Goal: Transaction & Acquisition: Purchase product/service

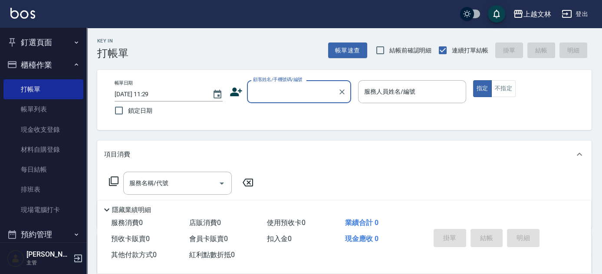
click at [305, 98] on input "顧客姓名/手機號碼/編號" at bounding box center [292, 91] width 83 height 15
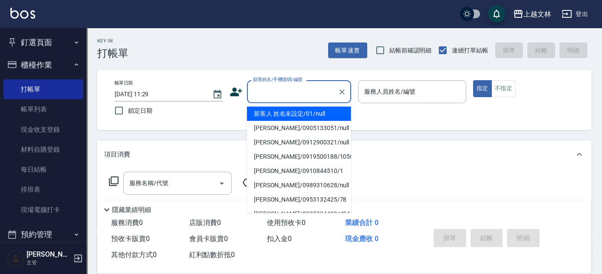
click at [320, 115] on li "新客人 姓名未設定/01/null" at bounding box center [299, 114] width 104 height 14
type input "新客人 姓名未設定/01/null"
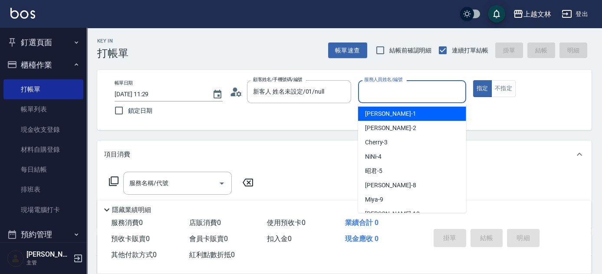
click at [404, 96] on input "服務人員姓名/編號" at bounding box center [412, 91] width 100 height 15
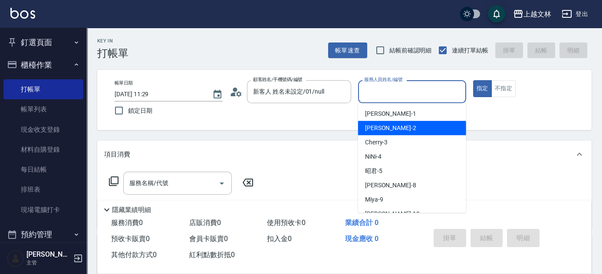
click at [410, 127] on div "[PERSON_NAME] -2" at bounding box center [412, 128] width 108 height 14
type input "[PERSON_NAME]-2"
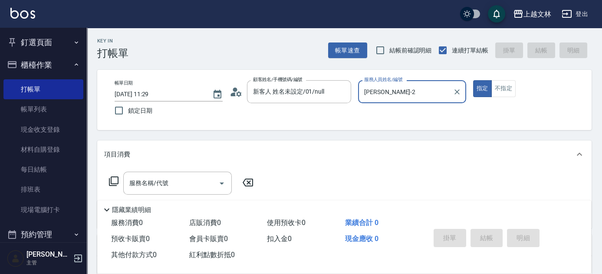
click at [114, 183] on icon at bounding box center [114, 181] width 10 height 10
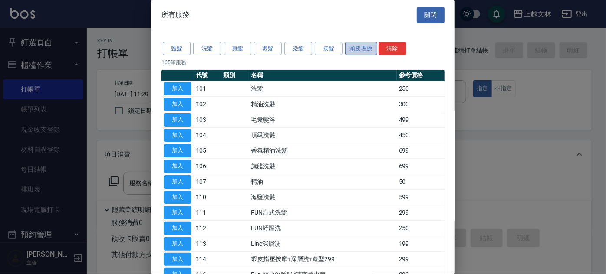
click at [373, 50] on button "頭皮理療" at bounding box center [361, 48] width 32 height 13
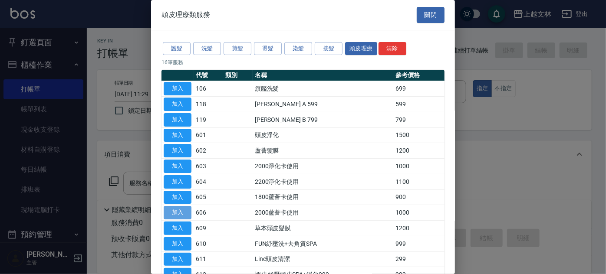
click at [185, 211] on button "加入" at bounding box center [178, 212] width 28 height 13
type input "2000蘆薈卡使用(606)"
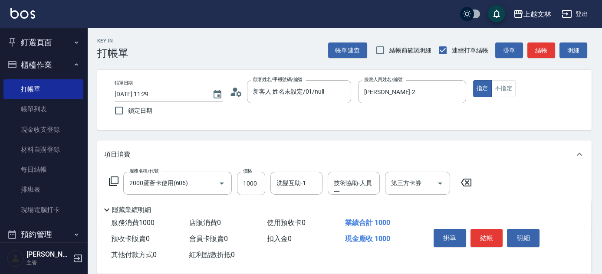
click at [112, 182] on icon at bounding box center [114, 181] width 10 height 10
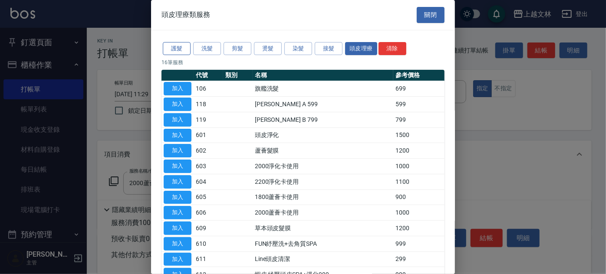
click at [176, 49] on button "護髮" at bounding box center [177, 48] width 28 height 13
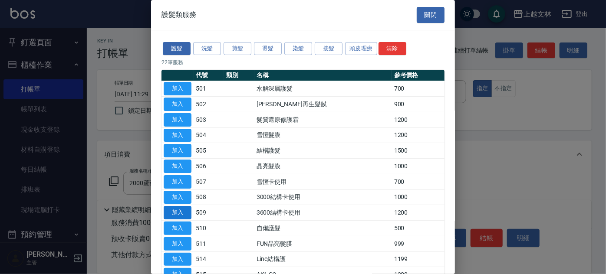
click at [179, 209] on button "加入" at bounding box center [178, 212] width 28 height 13
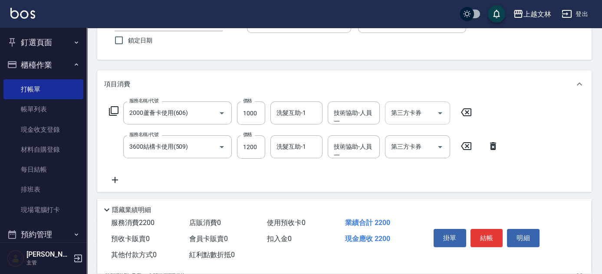
scroll to position [79, 0]
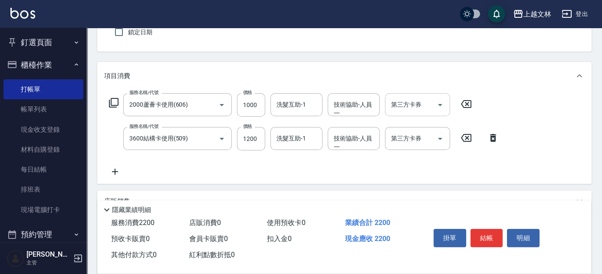
click at [434, 109] on div at bounding box center [439, 104] width 13 height 23
click at [440, 107] on icon "Open" at bounding box center [440, 105] width 10 height 10
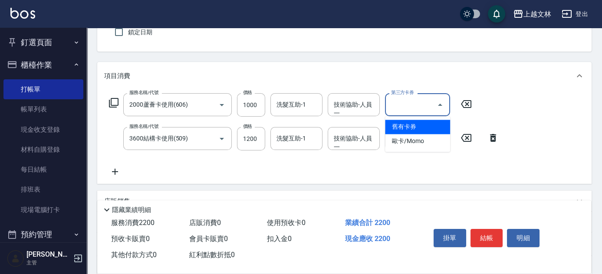
click at [437, 121] on span "舊有卡券" at bounding box center [417, 127] width 65 height 14
type input "舊有卡券"
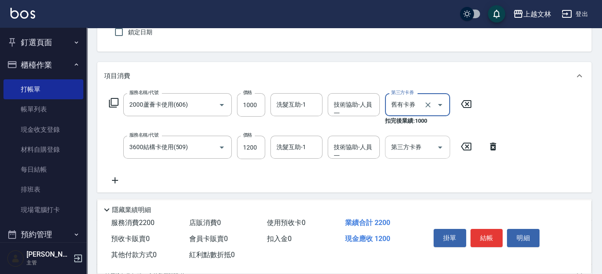
click at [440, 145] on icon "Open" at bounding box center [440, 147] width 10 height 10
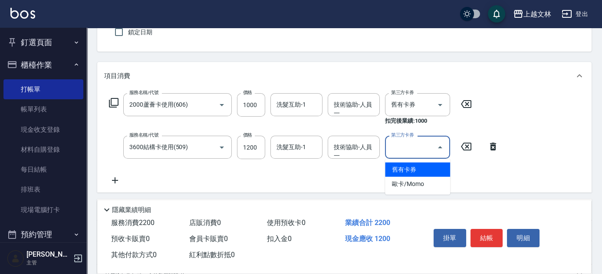
click at [438, 168] on span "舊有卡券" at bounding box center [417, 170] width 65 height 14
type input "舊有卡券"
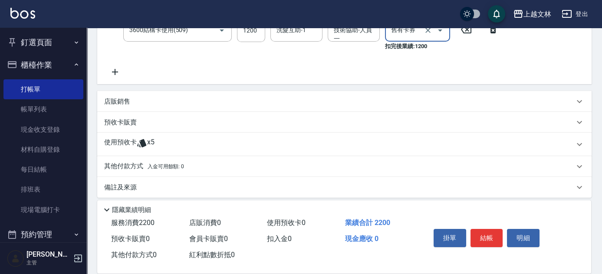
scroll to position [197, 0]
click at [120, 102] on p "店販銷售" at bounding box center [117, 100] width 26 height 9
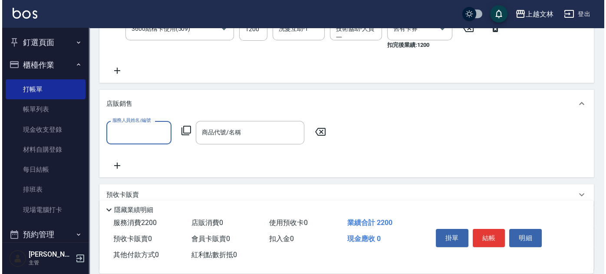
scroll to position [0, 0]
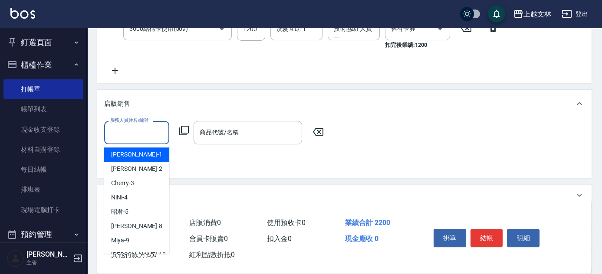
click at [141, 135] on input "服務人員姓名/編號" at bounding box center [136, 132] width 57 height 15
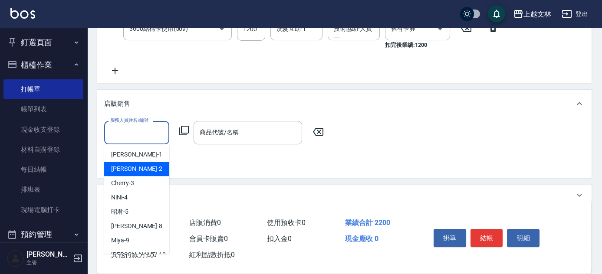
drag, startPoint x: 147, startPoint y: 169, endPoint x: 167, endPoint y: 145, distance: 30.8
click at [147, 169] on div "[PERSON_NAME] -2" at bounding box center [136, 169] width 65 height 14
type input "[PERSON_NAME]-2"
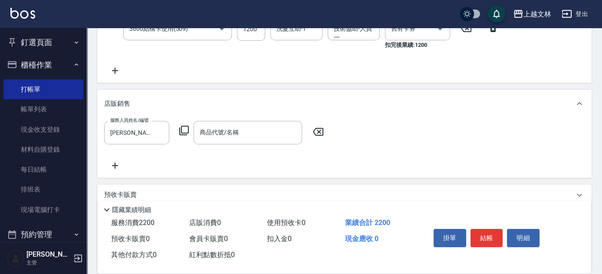
click at [185, 129] on icon at bounding box center [184, 130] width 10 height 10
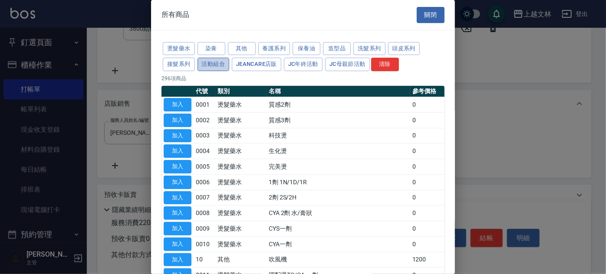
click at [215, 63] on button "活動組合" at bounding box center [214, 64] width 32 height 13
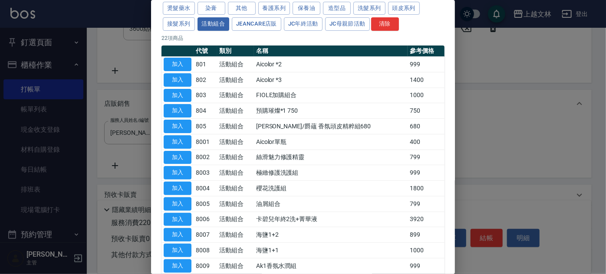
scroll to position [38, 0]
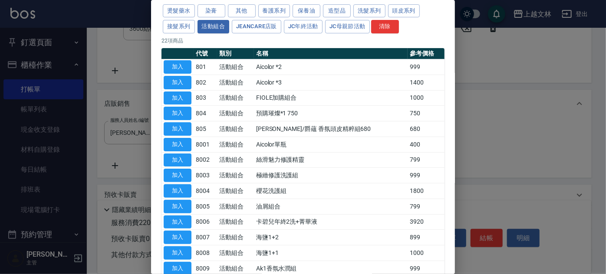
click at [578, 102] on div at bounding box center [303, 137] width 606 height 274
click at [473, 63] on div at bounding box center [303, 137] width 606 height 274
click at [529, 107] on div at bounding box center [303, 137] width 606 height 274
click at [428, 31] on div "燙髮藥水 染膏 其他 養護系列 保養油 造型品 洗髮系列 頭皮系列 接髮系列 活動組合 JeanCare店販 JC年終活動 JC母親節活動 清除" at bounding box center [303, 19] width 283 height 32
click at [523, 155] on div at bounding box center [303, 137] width 606 height 274
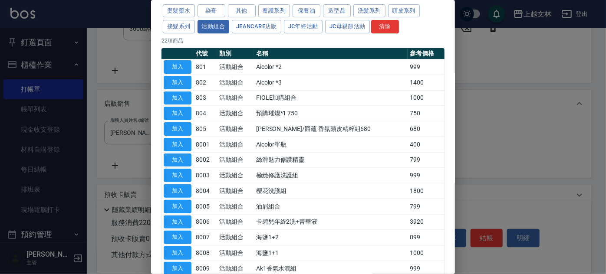
drag, startPoint x: 523, startPoint y: 155, endPoint x: 530, endPoint y: 132, distance: 23.9
click at [523, 153] on div at bounding box center [303, 137] width 606 height 274
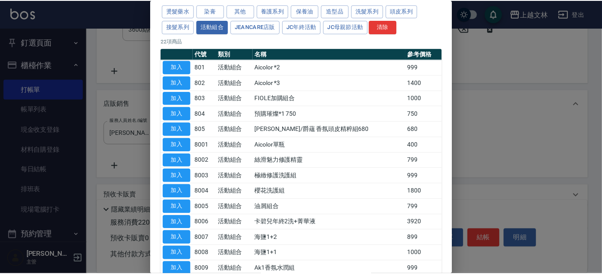
scroll to position [0, 0]
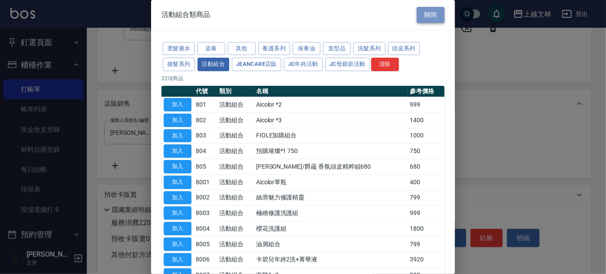
click at [433, 17] on button "關閉" at bounding box center [431, 15] width 28 height 16
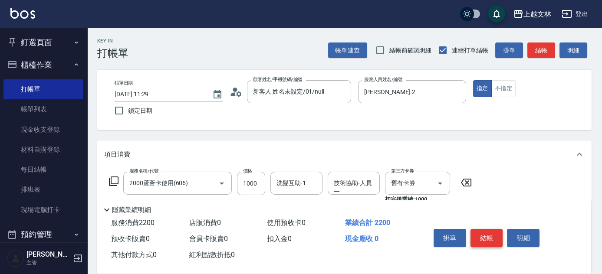
click at [491, 235] on button "結帳" at bounding box center [487, 238] width 33 height 18
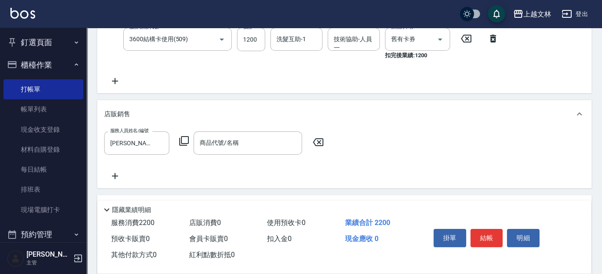
scroll to position [237, 0]
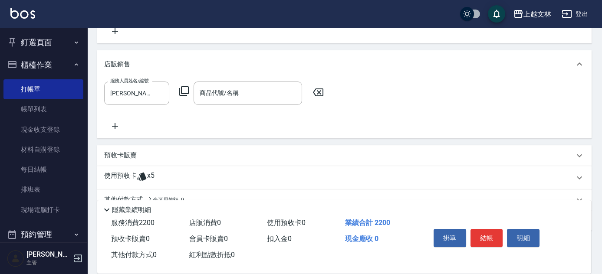
click at [320, 92] on icon at bounding box center [318, 93] width 10 height 8
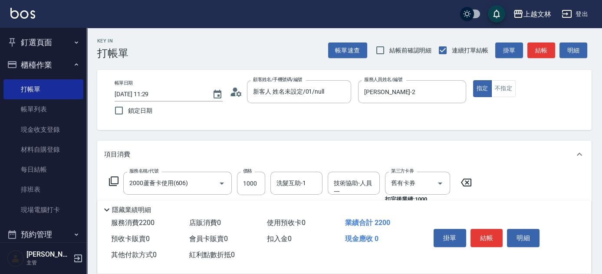
scroll to position [0, 0]
click at [535, 50] on button "結帳" at bounding box center [542, 51] width 28 height 16
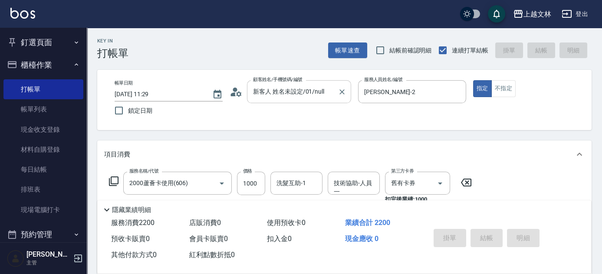
type input "[DATE] 15:12"
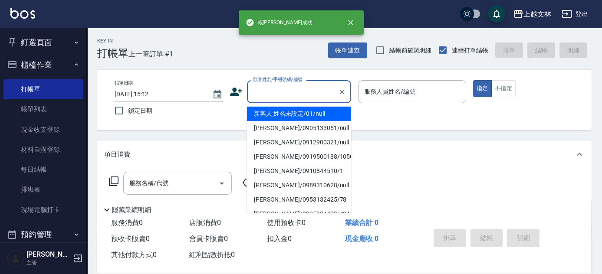
click at [303, 94] on input "顧客姓名/手機號碼/編號" at bounding box center [292, 91] width 83 height 15
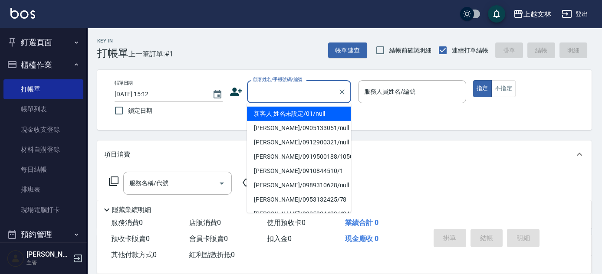
click at [312, 111] on li "新客人 姓名未設定/01/null" at bounding box center [299, 114] width 104 height 14
type input "新客人 姓名未設定/01/null"
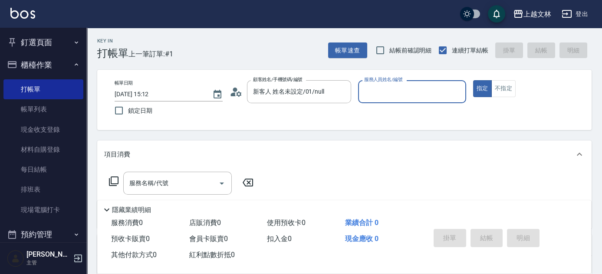
click at [400, 96] on input "服務人員姓名/編號" at bounding box center [412, 91] width 100 height 15
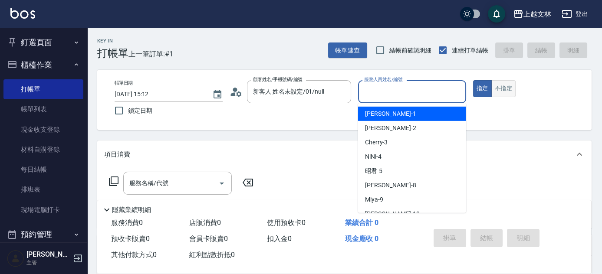
click at [505, 86] on button "不指定" at bounding box center [504, 88] width 24 height 17
click at [432, 92] on input "服務人員姓名/編號" at bounding box center [412, 91] width 100 height 15
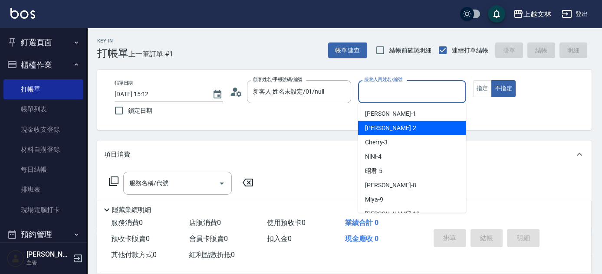
click at [428, 127] on div "[PERSON_NAME] -2" at bounding box center [412, 128] width 108 height 14
type input "[PERSON_NAME]-2"
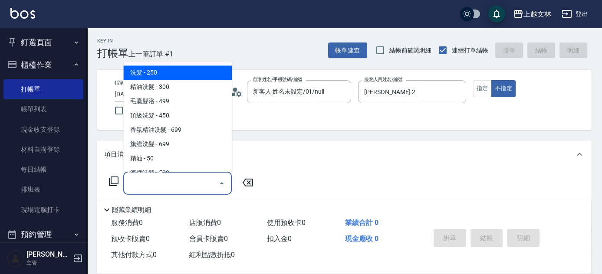
click at [201, 178] on input "服務名稱/代號" at bounding box center [171, 183] width 88 height 15
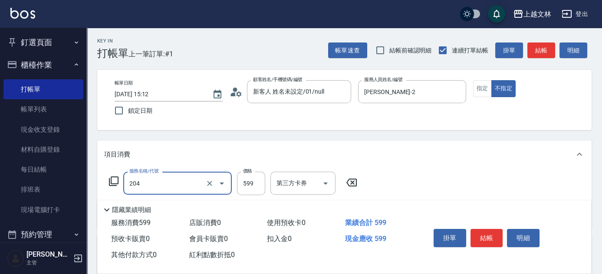
type input "A級洗+剪(204)"
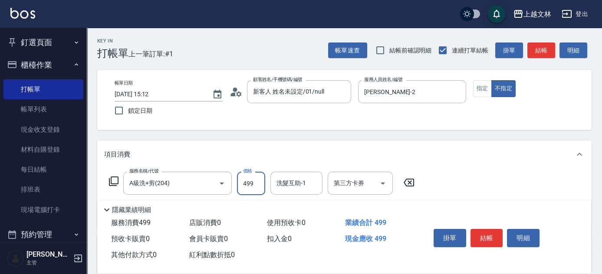
type input "499"
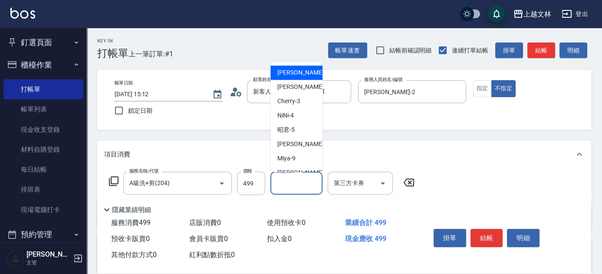
click at [289, 185] on input "洗髮互助-1" at bounding box center [296, 183] width 44 height 15
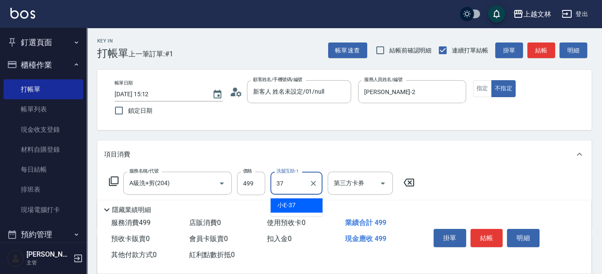
type input "小E-37"
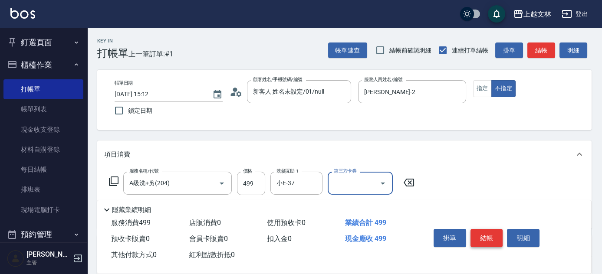
click at [482, 238] on button "結帳" at bounding box center [487, 238] width 33 height 18
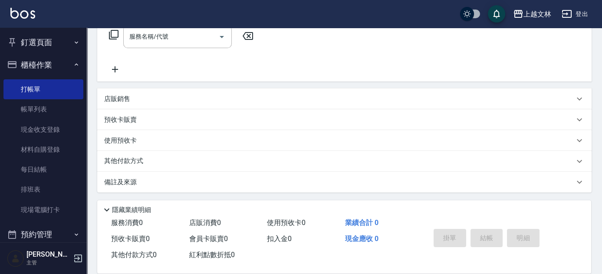
scroll to position [148, 0]
click at [128, 97] on p "店販銷售" at bounding box center [117, 98] width 26 height 9
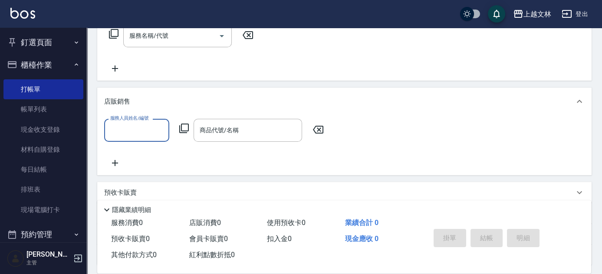
scroll to position [0, 0]
click at [184, 129] on icon at bounding box center [184, 128] width 10 height 10
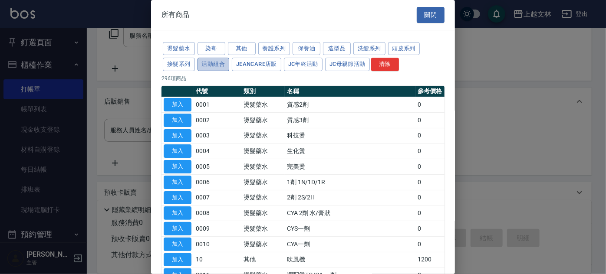
click at [223, 66] on button "活動組合" at bounding box center [214, 64] width 32 height 13
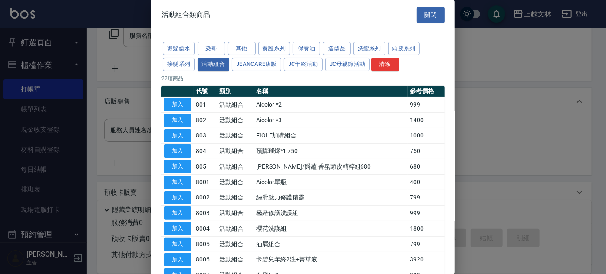
drag, startPoint x: 455, startPoint y: 139, endPoint x: 451, endPoint y: 154, distance: 15.3
click at [452, 156] on div "活動組合類商品 關閉 燙髮藥水 染膏 其他 養護系列 保養油 造型品 洗髮系列 頭皮系列 接髮系列 活動組合 JeanCare店販 JC年終活動 JC母親節活…" at bounding box center [303, 137] width 606 height 274
drag, startPoint x: 455, startPoint y: 147, endPoint x: 452, endPoint y: 159, distance: 12.5
click at [452, 159] on div "活動組合類商品 關閉 燙髮藥水 染膏 其他 養護系列 保養油 造型品 洗髮系列 頭皮系列 接髮系列 活動組合 JeanCare店販 JC年終活動 JC母親節活…" at bounding box center [303, 137] width 606 height 274
click at [514, 166] on div at bounding box center [303, 137] width 606 height 274
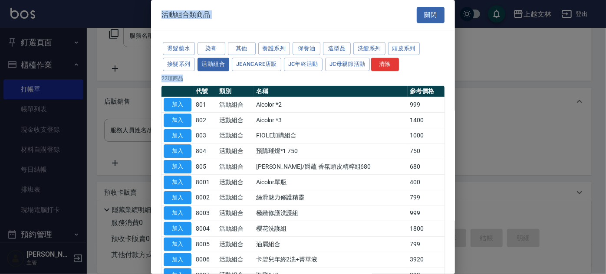
click at [474, 191] on div at bounding box center [303, 137] width 606 height 274
click at [120, 155] on div at bounding box center [303, 137] width 606 height 274
click at [429, 12] on button "關閉" at bounding box center [431, 15] width 28 height 16
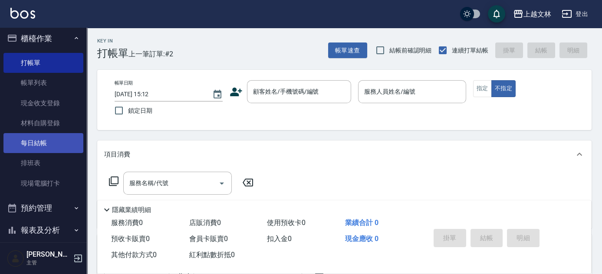
scroll to position [79, 0]
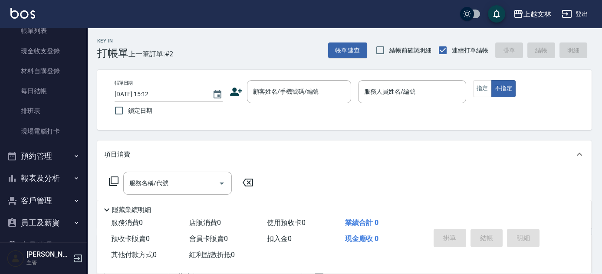
click at [32, 198] on button "客戶管理" at bounding box center [43, 201] width 80 height 23
click at [33, 222] on link "客戶列表" at bounding box center [43, 225] width 80 height 20
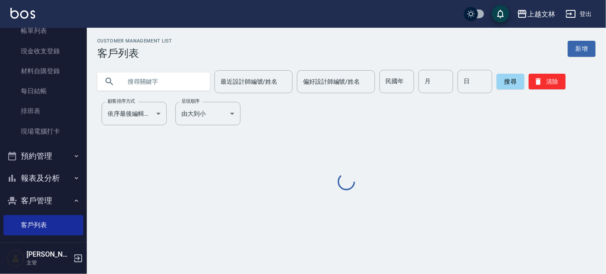
click at [174, 82] on input "text" at bounding box center [163, 81] width 82 height 23
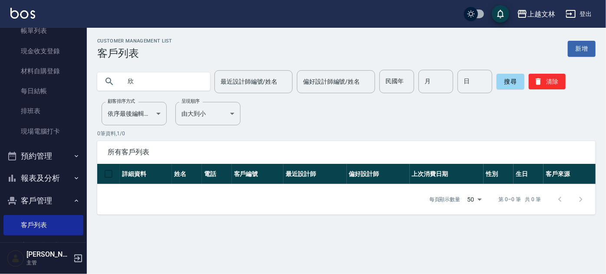
type input "欣"
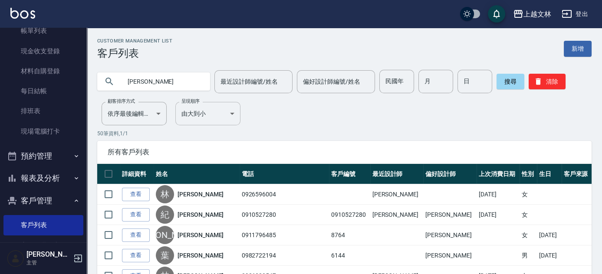
type input "[PERSON_NAME]"
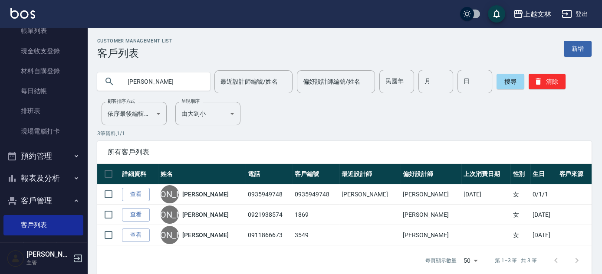
click at [89, 50] on div "Customer Management List 客戶列表 新增 [PERSON_NAME] 最近設計師編號/姓名 最近設計師編號/姓名 偏好設計師編號/姓名…" at bounding box center [344, 157] width 515 height 238
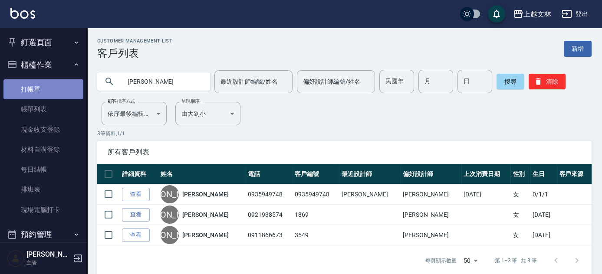
click at [61, 91] on link "打帳單" at bounding box center [43, 89] width 80 height 20
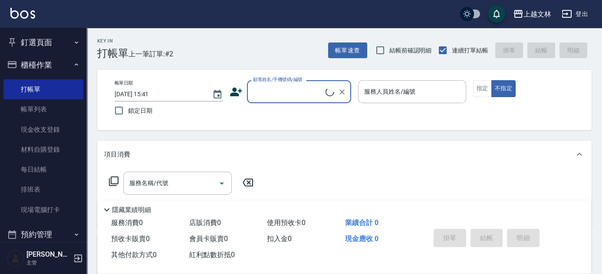
click at [267, 91] on input "顧客姓名/手機號碼/編號" at bounding box center [288, 91] width 75 height 15
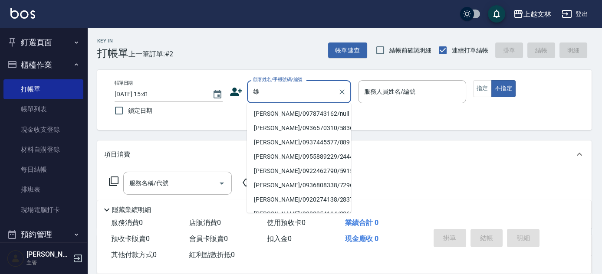
type input "熊"
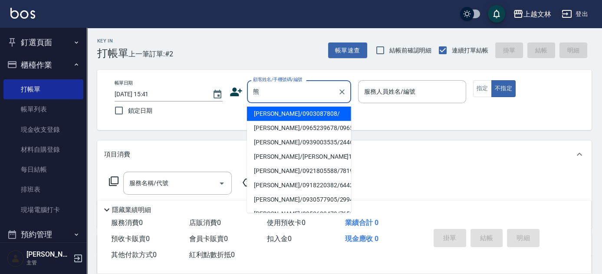
click at [286, 89] on input "熊" at bounding box center [292, 91] width 83 height 15
click at [273, 92] on input "熊" at bounding box center [292, 91] width 83 height 15
click at [274, 92] on input "熊" at bounding box center [292, 91] width 83 height 15
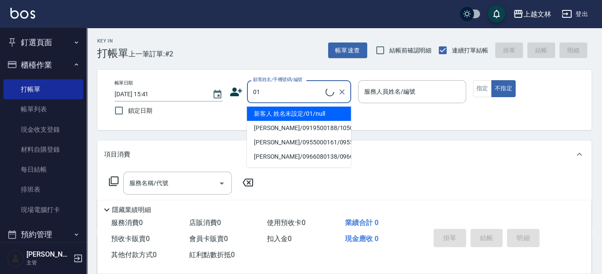
type input "新客人 姓名未設定/01/null"
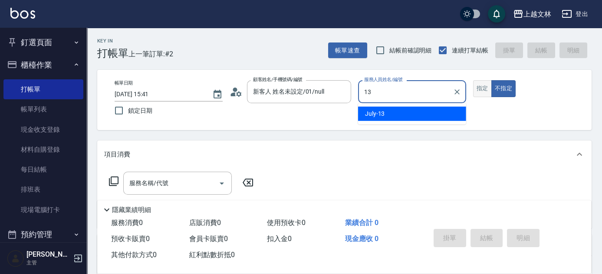
type input "July-13"
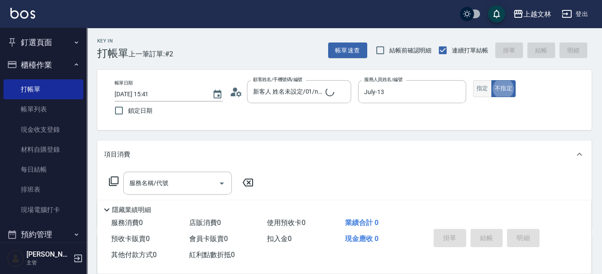
type button "false"
click at [488, 93] on button "指定" at bounding box center [482, 88] width 19 height 17
click at [118, 181] on icon at bounding box center [114, 182] width 10 height 10
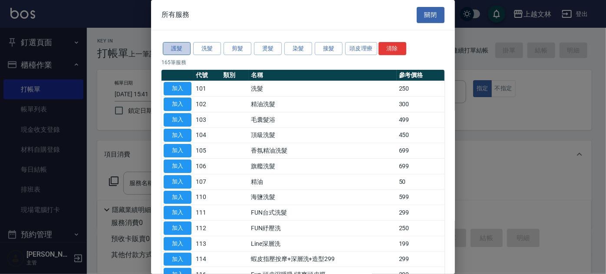
click at [185, 53] on button "護髮" at bounding box center [177, 48] width 28 height 13
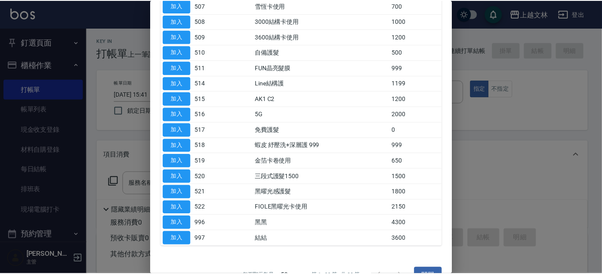
scroll to position [175, 0]
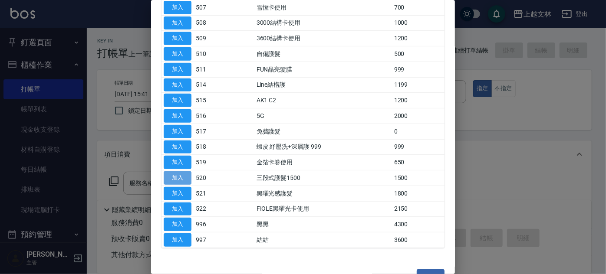
click at [176, 179] on button "加入" at bounding box center [178, 178] width 28 height 13
type input "三段式護髮1500(520)"
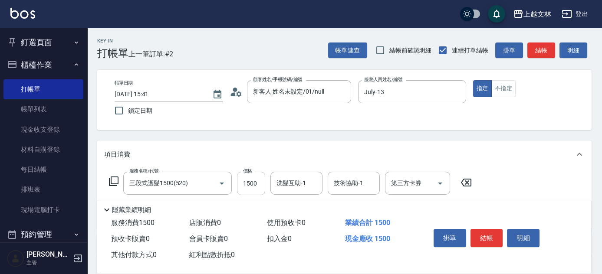
click at [254, 183] on input "1500" at bounding box center [251, 183] width 28 height 23
type input "2000"
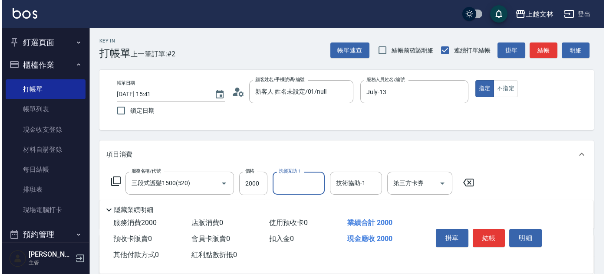
scroll to position [150, 0]
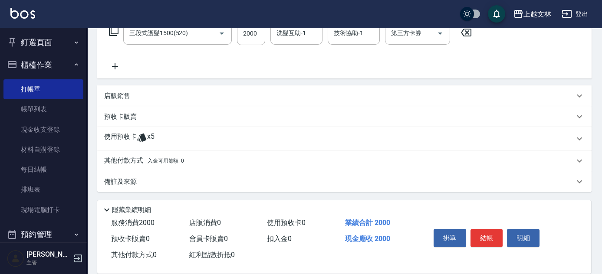
click at [112, 32] on icon at bounding box center [114, 31] width 10 height 10
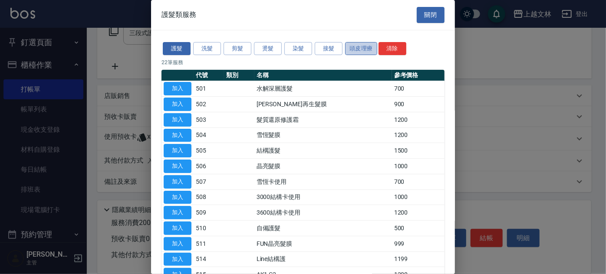
click at [356, 49] on button "頭皮理療" at bounding box center [361, 48] width 32 height 13
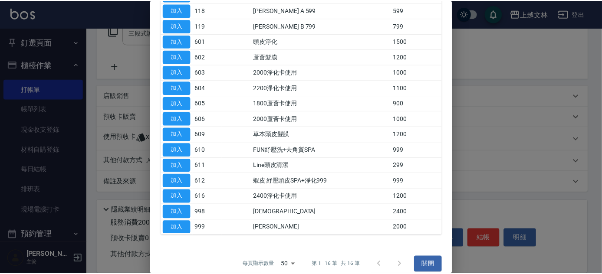
scroll to position [101, 0]
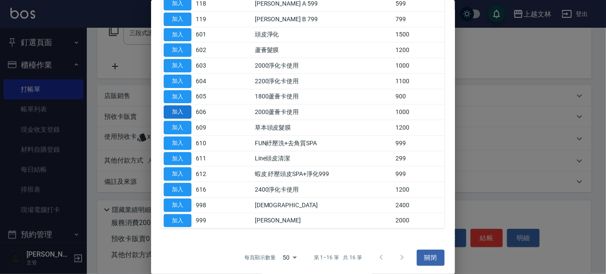
click at [177, 112] on button "加入" at bounding box center [178, 112] width 28 height 13
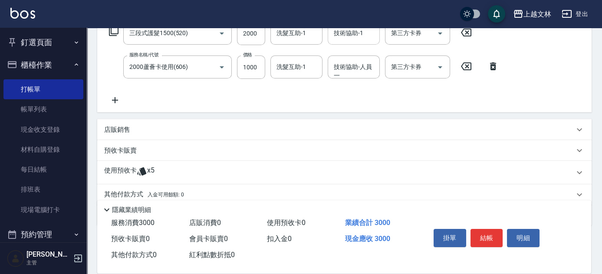
click at [351, 31] on div "技術協助-1 技術協助-1" at bounding box center [354, 33] width 52 height 23
type input "清原-36"
click at [442, 65] on icon "Open" at bounding box center [440, 67] width 10 height 10
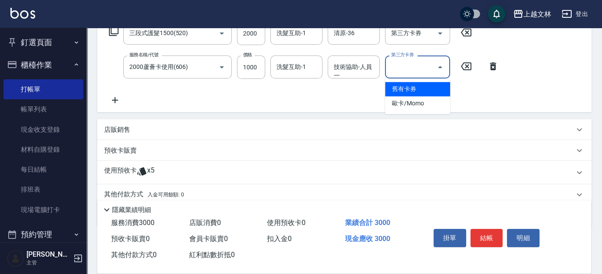
click at [433, 85] on span "舊有卡券" at bounding box center [417, 89] width 65 height 14
type input "舊有卡券"
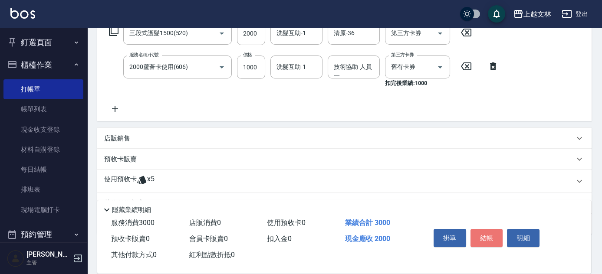
click at [494, 237] on button "結帳" at bounding box center [487, 238] width 33 height 18
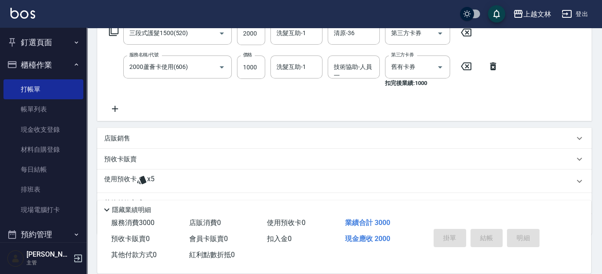
type input "[DATE] 15:42"
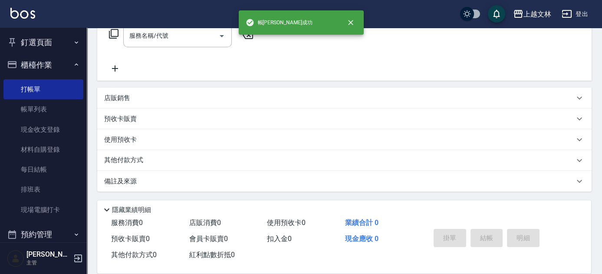
scroll to position [0, 0]
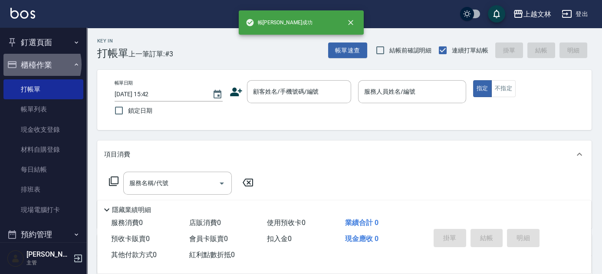
click at [34, 65] on button "櫃檯作業" at bounding box center [43, 65] width 80 height 23
